Goal: Understand process/instructions: Learn about a topic

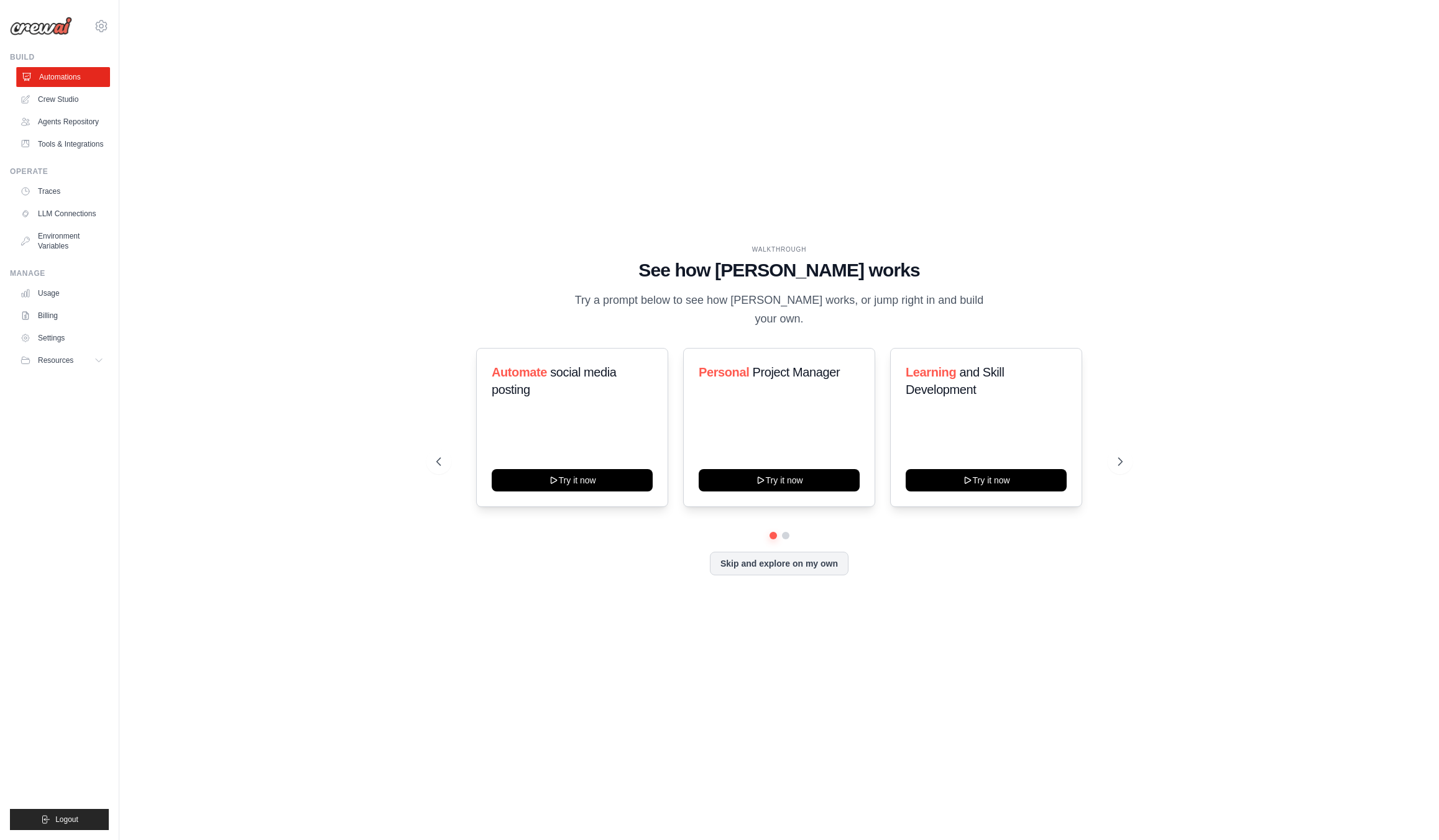
click at [33, 80] on link "Automations" at bounding box center [63, 77] width 93 height 20
click at [1107, 444] on div "Automate social media posting Try it now Personal Project Manager Try it now Le…" at bounding box center [779, 427] width 687 height 159
click at [1122, 457] on icon at bounding box center [1121, 462] width 13 height 13
click at [437, 455] on icon at bounding box center [438, 462] width 13 height 13
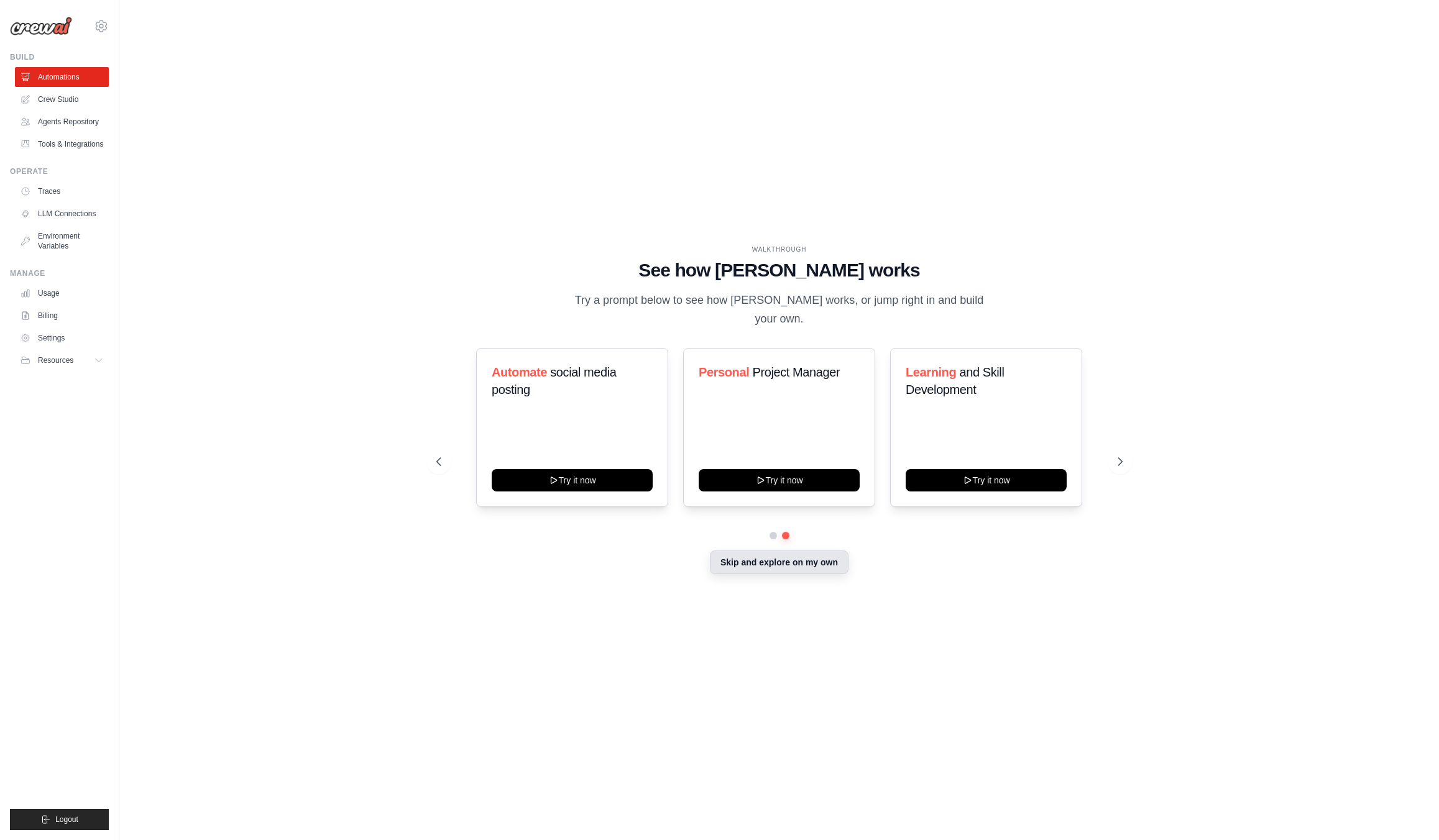
click at [791, 551] on button "Skip and explore on my own" at bounding box center [779, 562] width 139 height 24
